Goal: Use online tool/utility: Utilize a website feature to perform a specific function

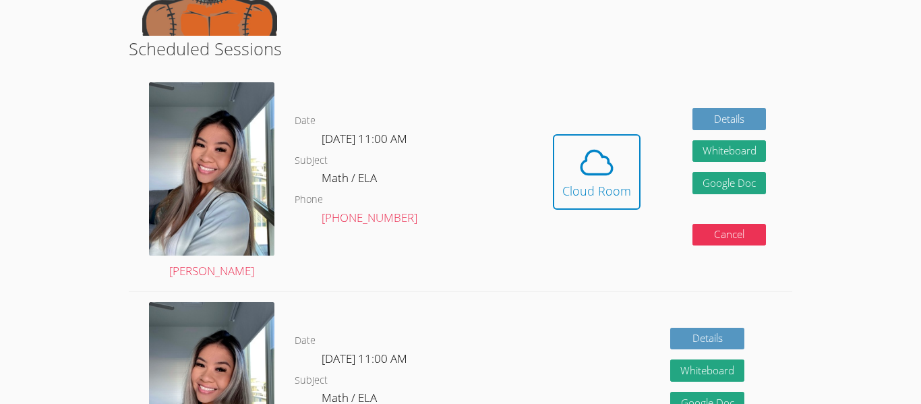
scroll to position [324, 0]
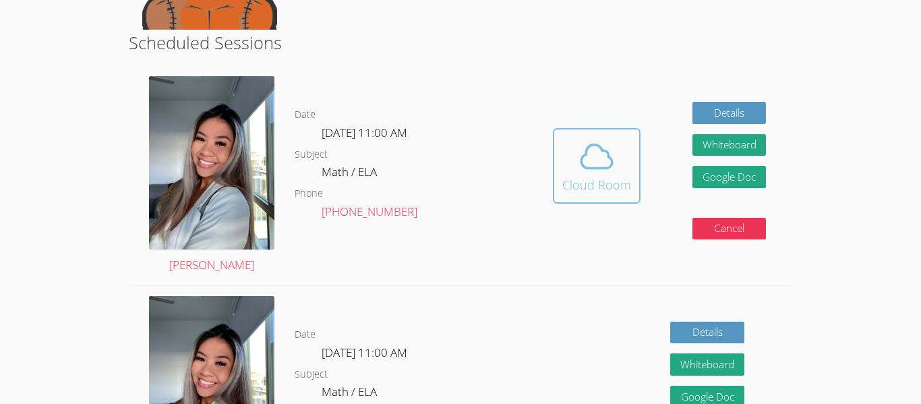
click at [579, 178] on div "Cloud Room" at bounding box center [596, 184] width 69 height 19
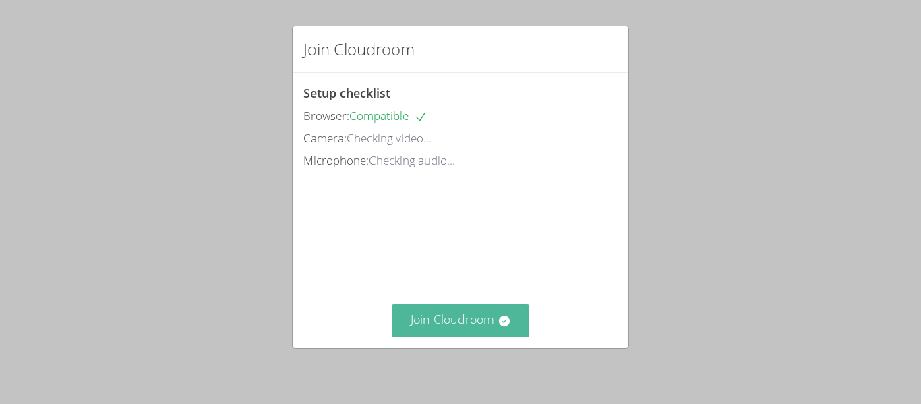
click at [482, 305] on button "Join Cloudroom" at bounding box center [461, 320] width 138 height 33
